Goal: Transaction & Acquisition: Obtain resource

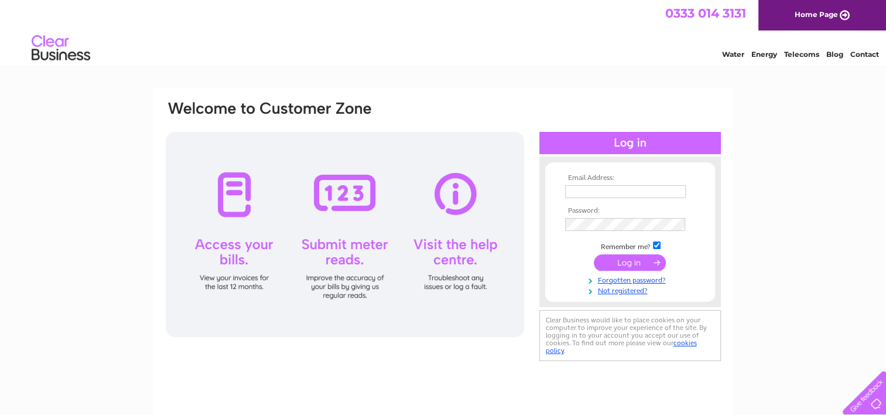
click at [631, 194] on input "text" at bounding box center [625, 191] width 121 height 13
type input "emma.hughes@key.org.uk"
click at [594, 255] on input "submit" at bounding box center [630, 263] width 72 height 16
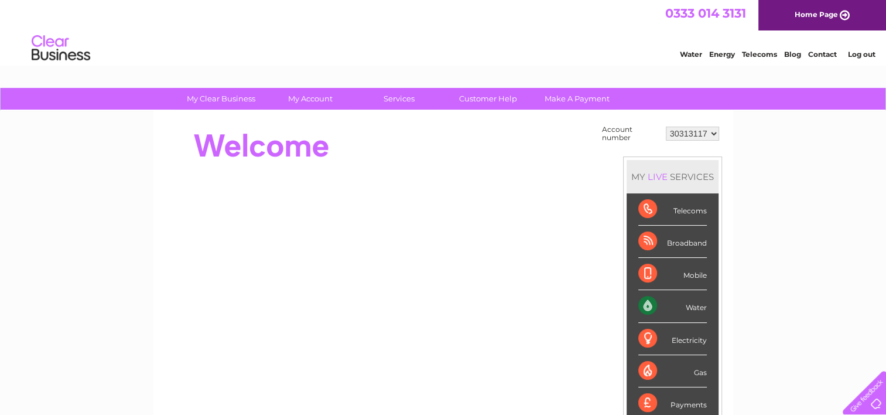
click at [664, 305] on div "Water" at bounding box center [672, 306] width 69 height 32
click at [689, 305] on div "Water" at bounding box center [672, 306] width 69 height 32
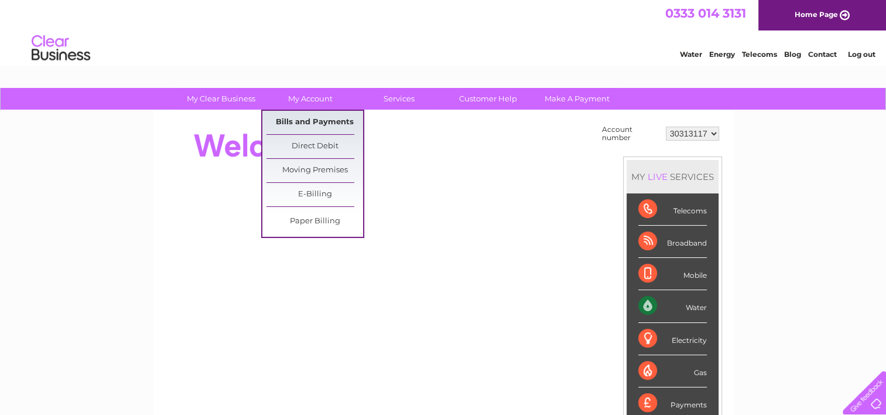
click at [331, 124] on link "Bills and Payments" at bounding box center [314, 122] width 97 height 23
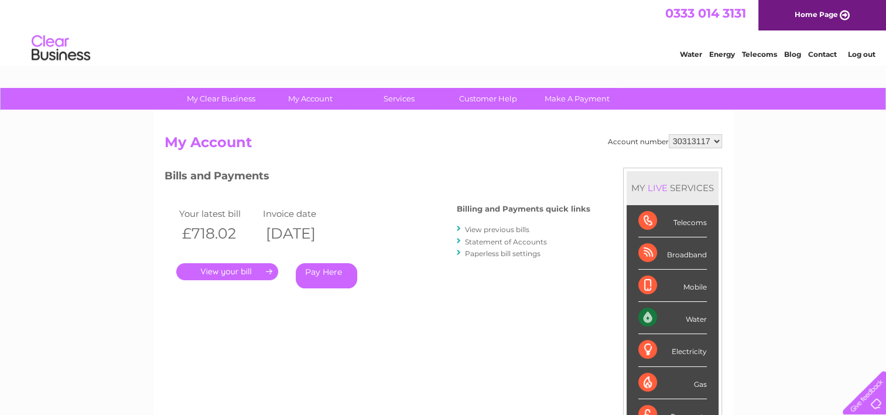
click at [323, 336] on div "Account number 30313117 My Account MY LIVE SERVICES Telecoms Broadband Mobile W…" at bounding box center [444, 310] width 558 height 353
click at [348, 346] on div "Account number 30313117 My Account MY LIVE SERVICES Telecoms Broadband Mobile W…" at bounding box center [444, 310] width 558 height 353
click at [509, 230] on link "View previous bills" at bounding box center [497, 229] width 64 height 9
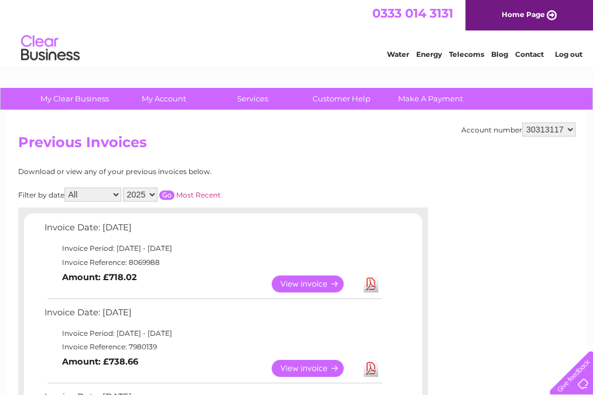
click at [383, 144] on h2 "Previous Invoices" at bounding box center [297, 145] width 558 height 22
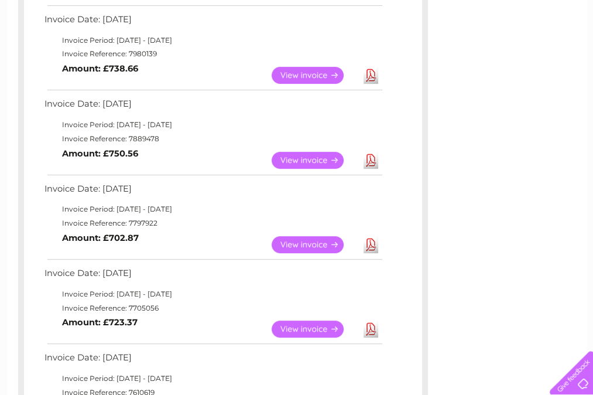
scroll to position [309, 0]
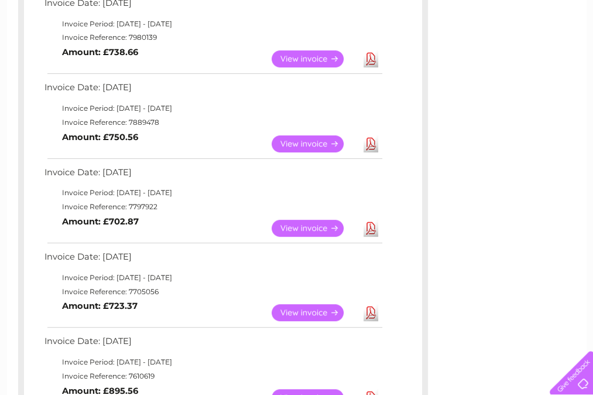
click at [371, 313] on link "Download" at bounding box center [371, 312] width 15 height 17
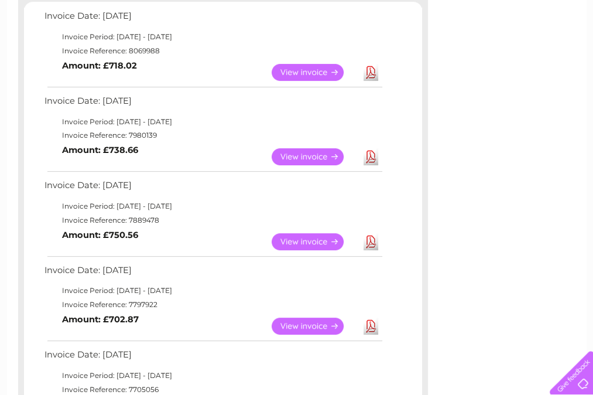
scroll to position [200, 0]
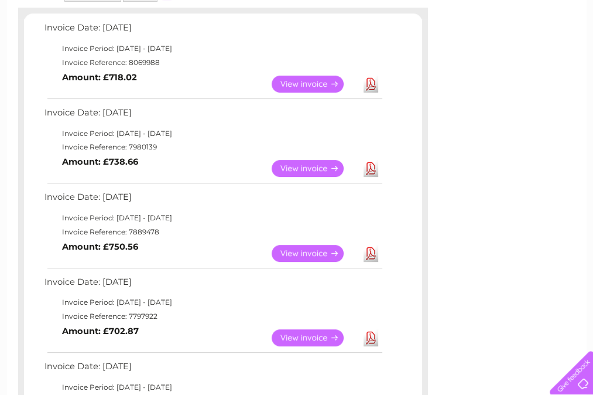
click at [374, 254] on link "Download" at bounding box center [371, 253] width 15 height 17
